Goal: Check status: Check status

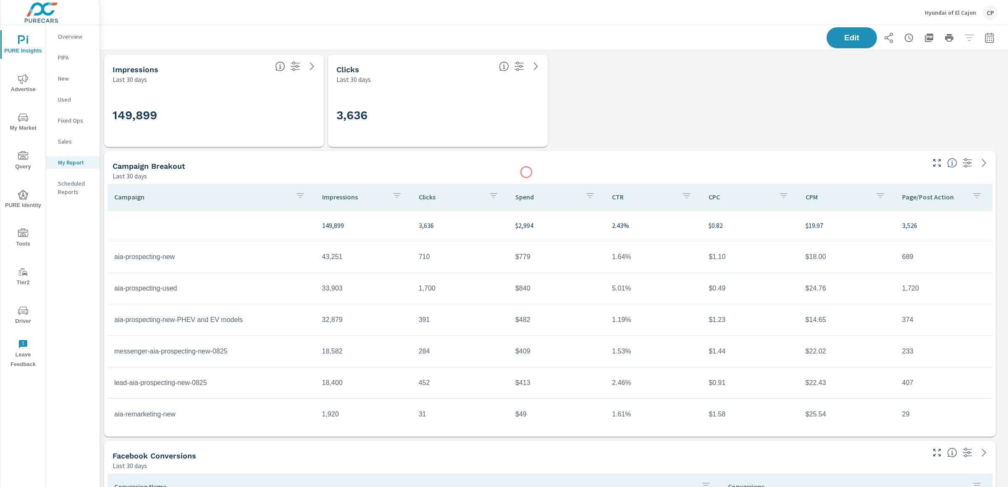
scroll to position [284, 0]
click at [981, 35] on icon "button" at bounding box center [989, 37] width 9 height 10
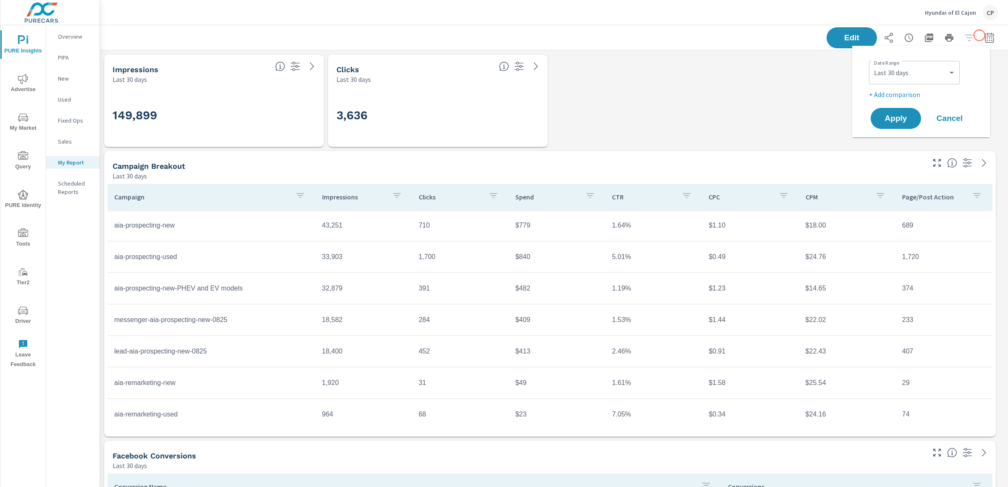
scroll to position [2823, 917]
click at [919, 73] on select "Custom Yesterday Last week Last 7 days Last 14 days Last 30 days Last 45 days L…" at bounding box center [915, 72] width 84 height 17
click at [873, 64] on select "Custom Yesterday Last week Last 7 days Last 14 days Last 30 days Last 45 days L…" at bounding box center [915, 72] width 84 height 17
click at [907, 68] on select "Custom Yesterday Last week Last 7 days Last 14 days Last 30 days Last 45 days L…" at bounding box center [915, 72] width 84 height 17
click at [873, 64] on select "Custom Yesterday Last week Last 7 days Last 14 days Last 30 days Last 45 days L…" at bounding box center [915, 72] width 84 height 17
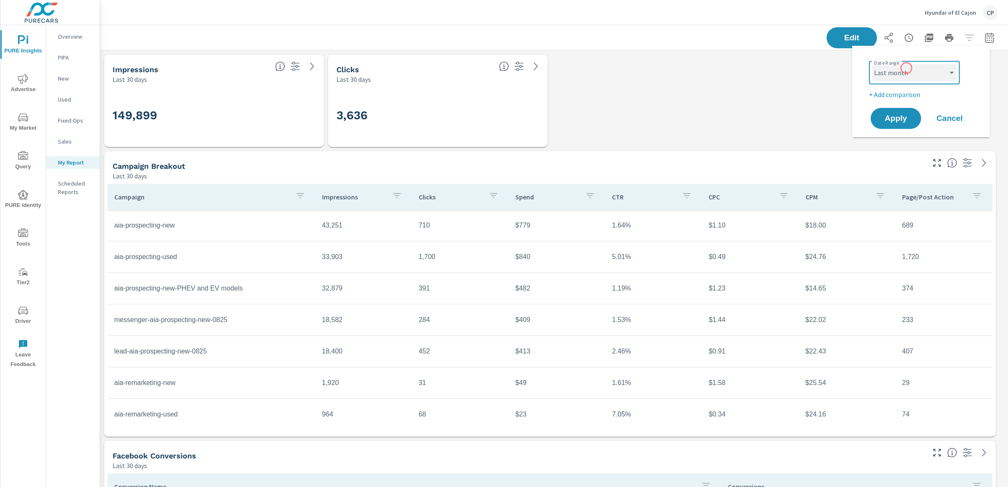
select select "Month to date"
click at [902, 125] on button "Apply" at bounding box center [896, 119] width 52 height 22
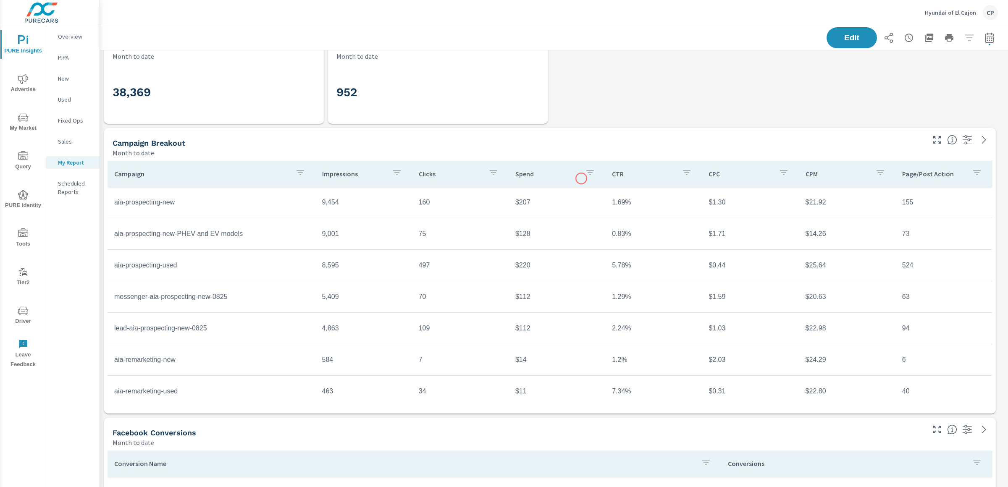
scroll to position [22, 0]
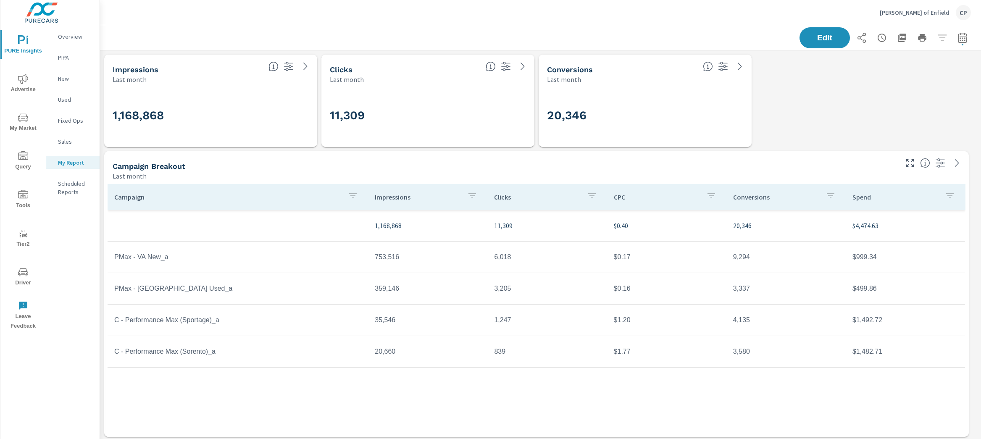
scroll to position [2050, 890]
